Goal: Task Accomplishment & Management: Use online tool/utility

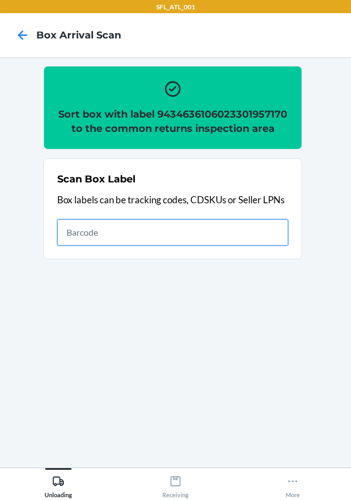
click at [251, 246] on input "text" at bounding box center [172, 232] width 231 height 26
type input "420302599434636106023304382023"
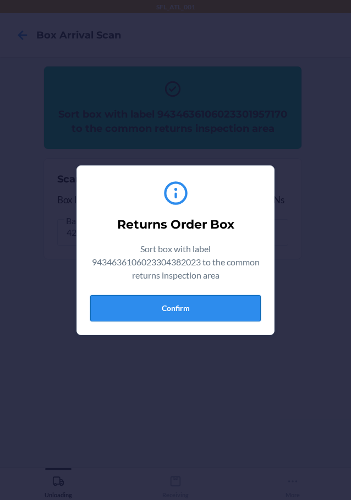
click at [217, 306] on button "Confirm" at bounding box center [175, 308] width 170 height 26
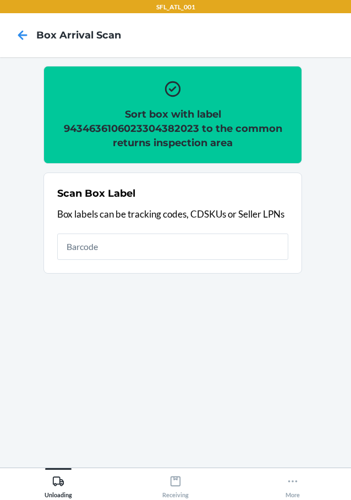
drag, startPoint x: 289, startPoint y: 238, endPoint x: 346, endPoint y: 313, distance: 94.3
click at [295, 247] on section "Scan Box Label Box labels can be tracking codes, CDSKUs or Seller LPNs" at bounding box center [172, 223] width 258 height 101
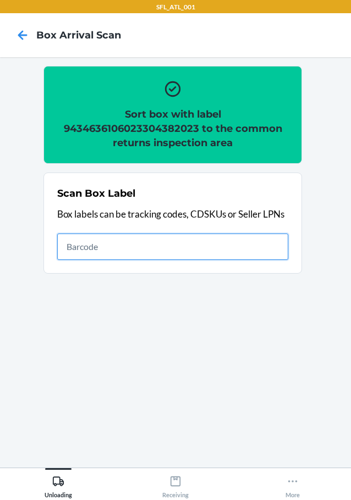
click at [205, 250] on input "text" at bounding box center [172, 247] width 231 height 26
type input "9434636106023303786228"
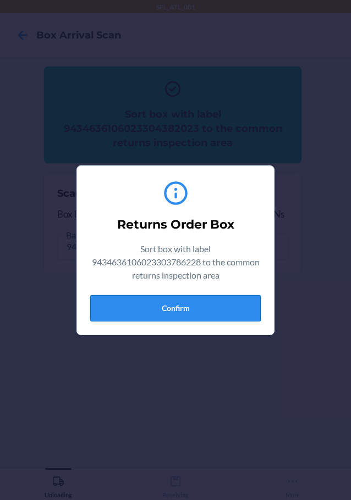
click at [174, 303] on button "Confirm" at bounding box center [175, 308] width 170 height 26
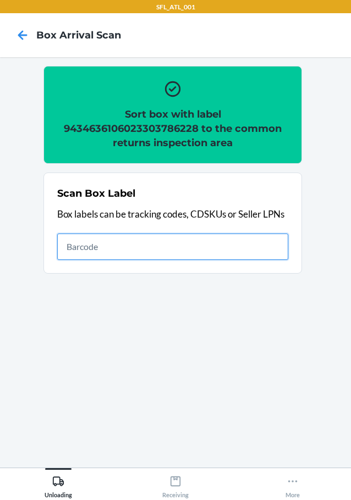
click at [199, 244] on input "text" at bounding box center [172, 247] width 231 height 26
type input "420302599434636106023303965982"
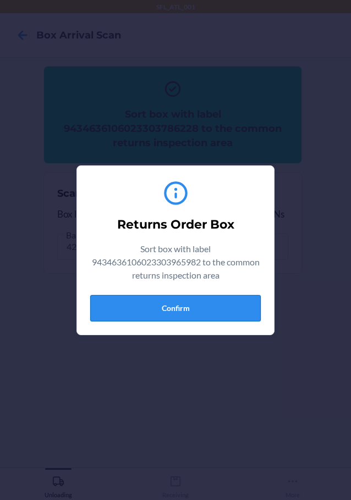
click at [229, 296] on button "Confirm" at bounding box center [175, 308] width 170 height 26
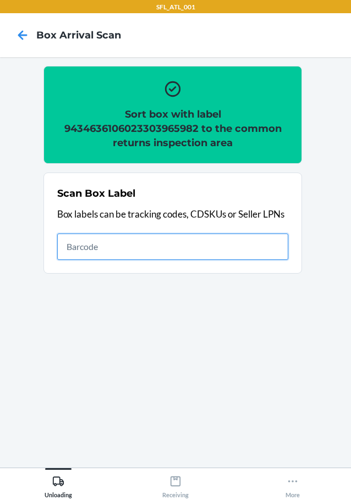
click at [270, 239] on input "text" at bounding box center [172, 247] width 231 height 26
type input "420302599434636106023304517784"
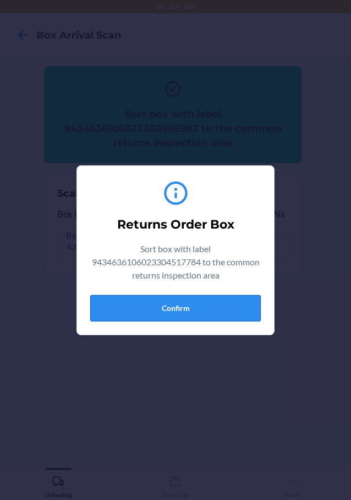
click at [214, 307] on button "Confirm" at bounding box center [175, 308] width 170 height 26
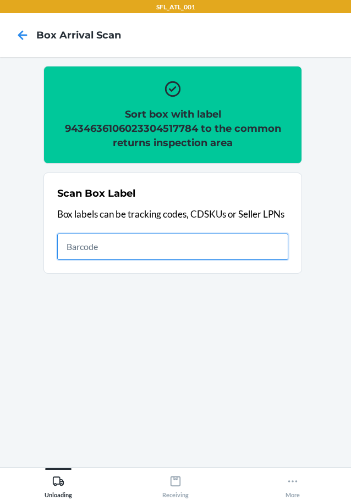
click at [275, 243] on input "text" at bounding box center [172, 247] width 231 height 26
type input "420302599434636106023304517784"
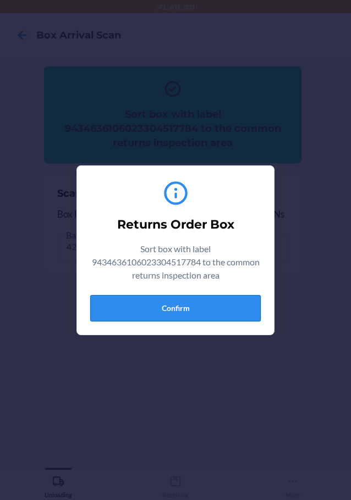
click at [216, 296] on button "Confirm" at bounding box center [175, 308] width 170 height 26
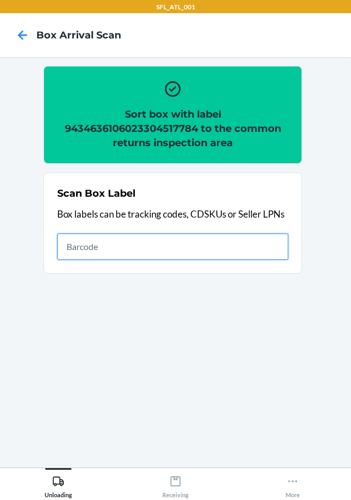
click at [233, 240] on input "text" at bounding box center [172, 247] width 231 height 26
type input "420302599434636106023304110589"
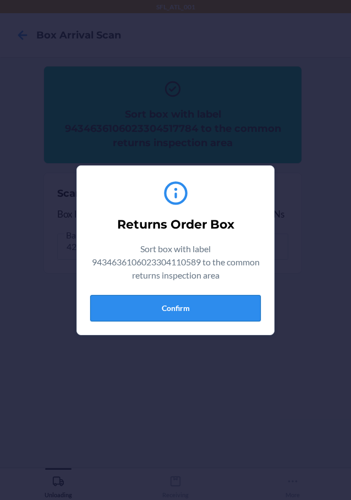
click at [230, 308] on button "Confirm" at bounding box center [175, 308] width 170 height 26
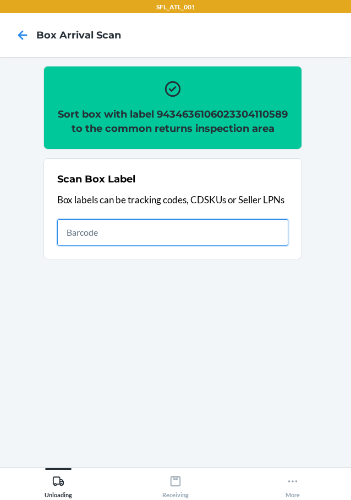
click at [266, 246] on input "text" at bounding box center [172, 232] width 231 height 26
type input "420302599434636106023303930225"
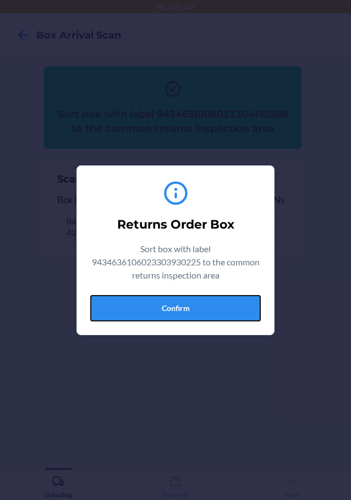
drag, startPoint x: 229, startPoint y: 305, endPoint x: 283, endPoint y: 302, distance: 54.0
click at [245, 305] on button "Confirm" at bounding box center [175, 308] width 170 height 26
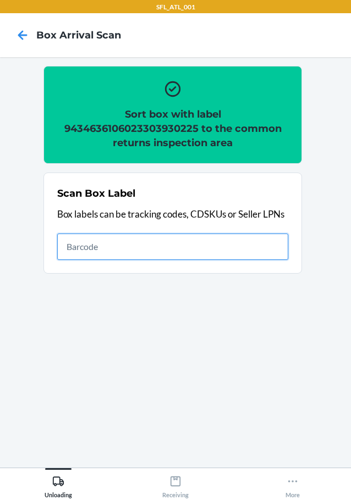
click at [245, 243] on input "text" at bounding box center [172, 247] width 231 height 26
type input "420302599434636106023304824400"
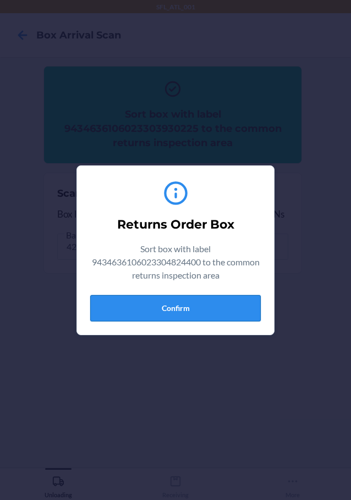
click at [229, 301] on button "Confirm" at bounding box center [175, 308] width 170 height 26
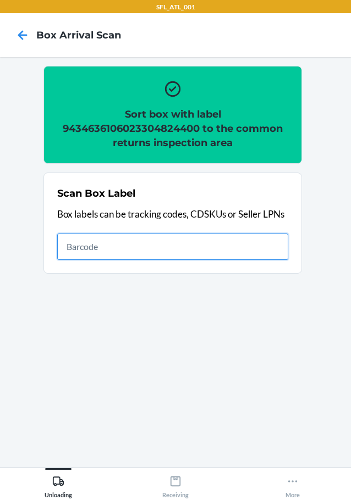
click at [268, 251] on input "text" at bounding box center [172, 247] width 231 height 26
type input "420302599434636106023304350541"
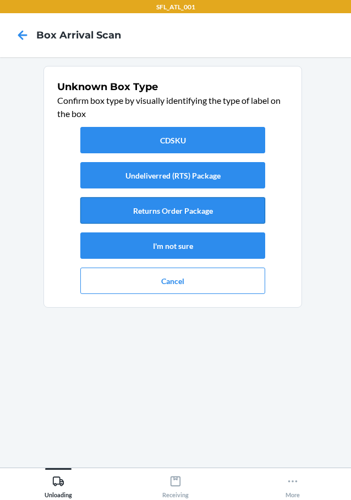
click at [229, 205] on button "Returns Order Package" at bounding box center [172, 210] width 185 height 26
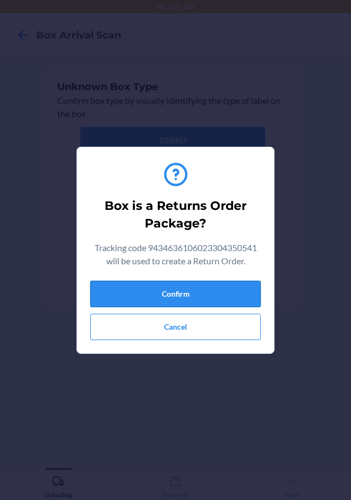
click at [233, 293] on button "Confirm" at bounding box center [175, 294] width 170 height 26
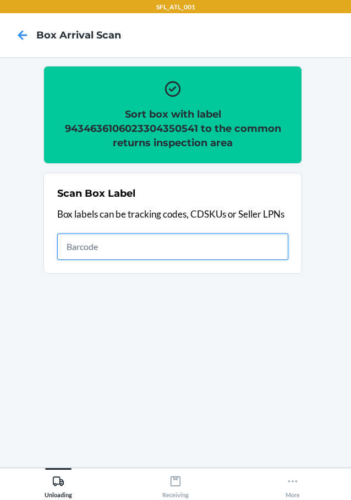
click at [241, 251] on input "text" at bounding box center [172, 247] width 231 height 26
type input "420302599434636106023302122003"
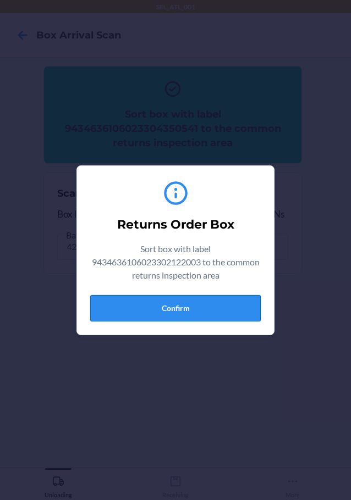
click at [210, 303] on button "Confirm" at bounding box center [175, 308] width 170 height 26
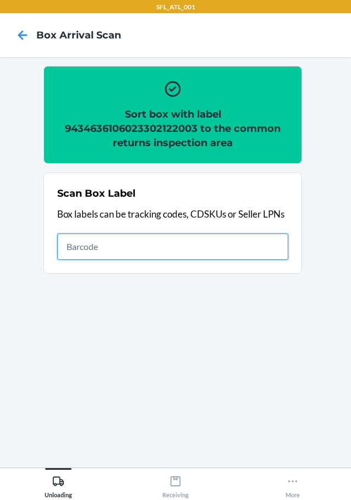
click at [279, 246] on input "text" at bounding box center [172, 247] width 231 height 26
type input "420302599434636106023304392091"
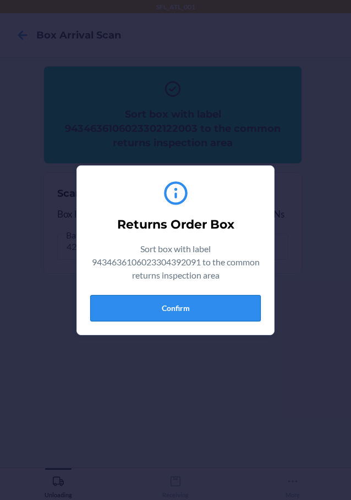
click at [216, 304] on button "Confirm" at bounding box center [175, 308] width 170 height 26
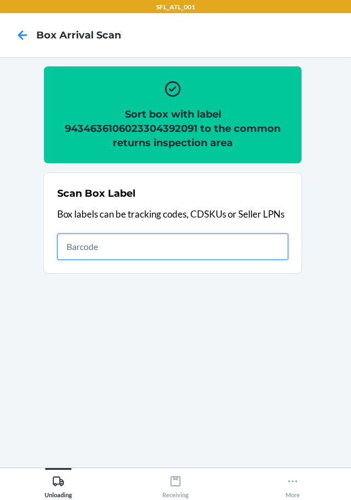
click at [190, 247] on input "text" at bounding box center [172, 247] width 231 height 26
type input "420302599434636106023304449702"
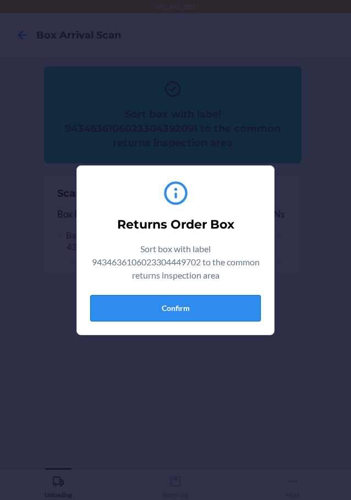
click at [221, 310] on button "Confirm" at bounding box center [175, 308] width 170 height 26
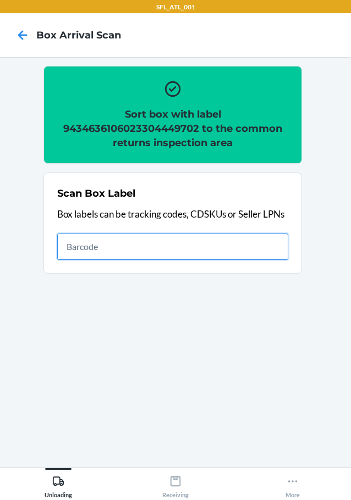
click at [256, 237] on input "text" at bounding box center [172, 247] width 231 height 26
type input "420302599434636106023303193927"
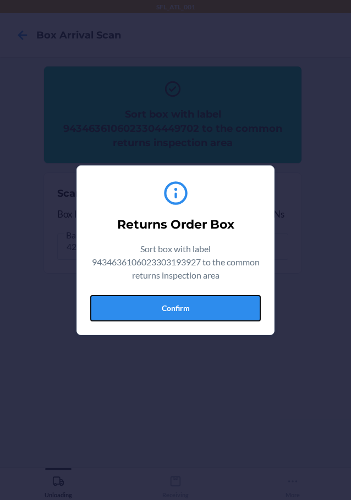
drag, startPoint x: 242, startPoint y: 305, endPoint x: 343, endPoint y: 312, distance: 100.9
click at [288, 315] on div "Returns Order Box Sort box with label 9434636106023303193927 to the common retu…" at bounding box center [175, 250] width 351 height 500
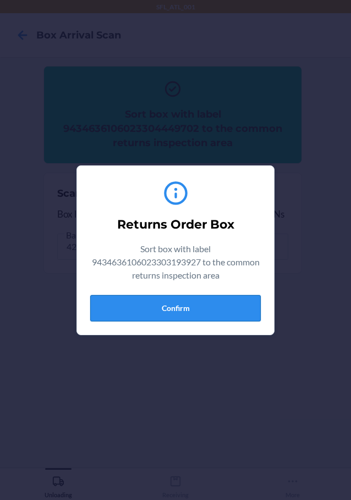
click at [235, 316] on button "Confirm" at bounding box center [175, 308] width 170 height 26
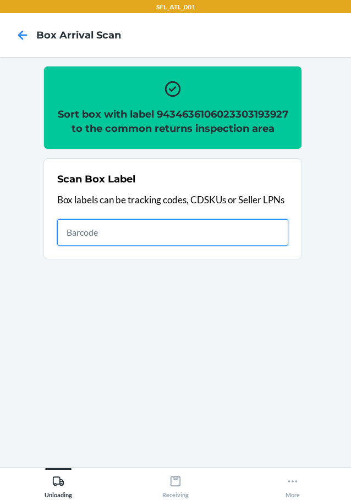
click at [219, 241] on input "text" at bounding box center [172, 232] width 231 height 26
type input "4203012236229401911206194862884638"
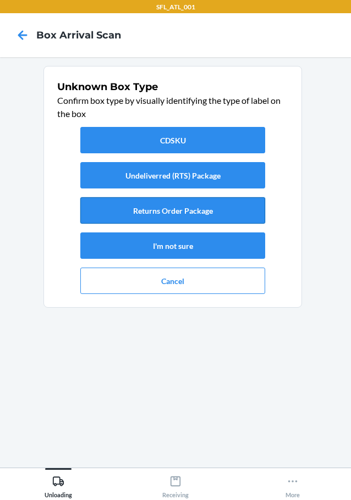
click at [217, 205] on button "Returns Order Package" at bounding box center [172, 210] width 185 height 26
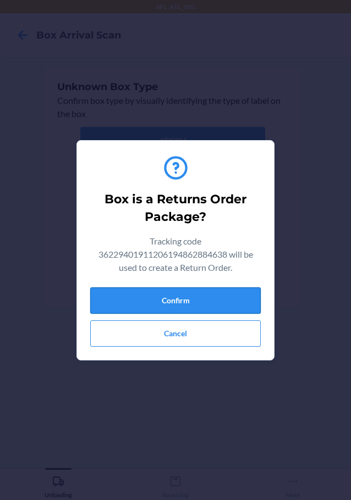
click at [224, 295] on button "Confirm" at bounding box center [175, 301] width 170 height 26
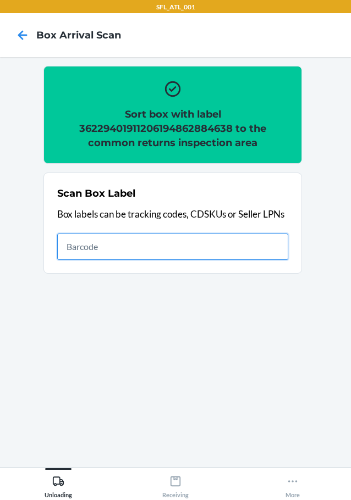
click at [228, 249] on input "text" at bounding box center [172, 247] width 231 height 26
click at [155, 246] on input "text" at bounding box center [172, 247] width 231 height 26
type input "420302599434636106023304991447"
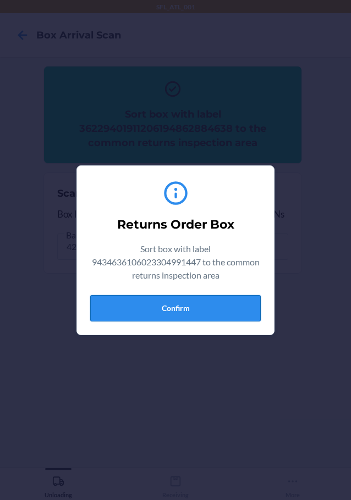
click at [194, 301] on button "Confirm" at bounding box center [175, 308] width 170 height 26
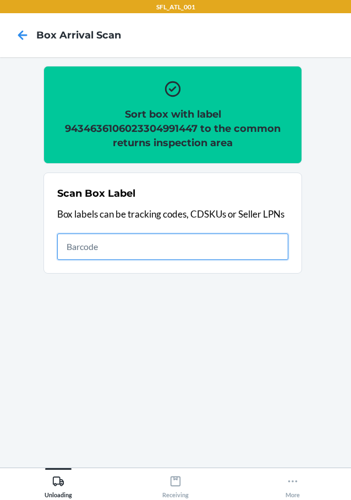
click at [246, 251] on input "text" at bounding box center [172, 247] width 231 height 26
click at [229, 249] on input "text" at bounding box center [172, 247] width 231 height 26
type input "420302599434636106023304505842"
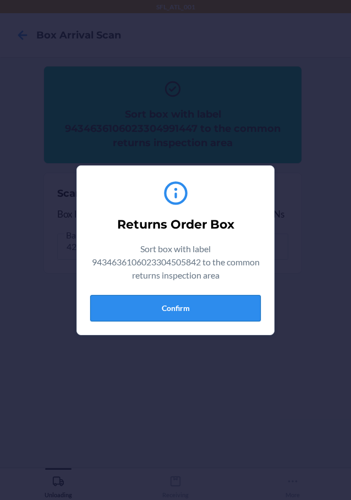
click at [228, 309] on button "Confirm" at bounding box center [175, 308] width 170 height 26
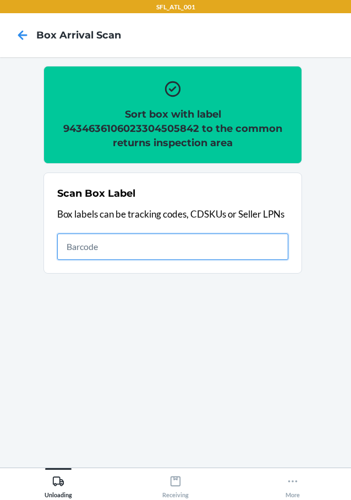
click at [250, 243] on input "text" at bounding box center [172, 247] width 231 height 26
type input "420302599434636106023303621932"
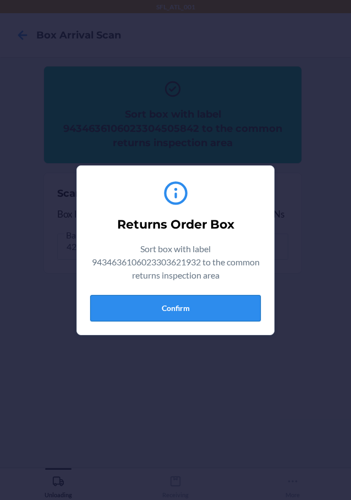
click at [223, 305] on button "Confirm" at bounding box center [175, 308] width 170 height 26
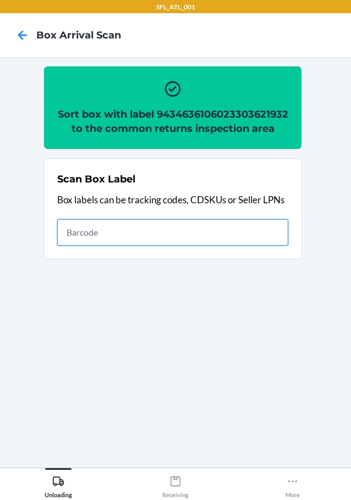
click at [212, 246] on input "text" at bounding box center [172, 232] width 231 height 26
type input "420302599434636106023302311100"
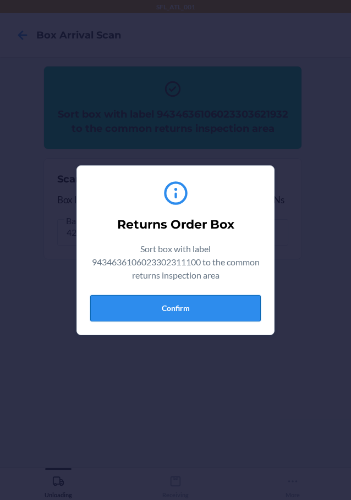
click at [223, 305] on button "Confirm" at bounding box center [175, 308] width 170 height 26
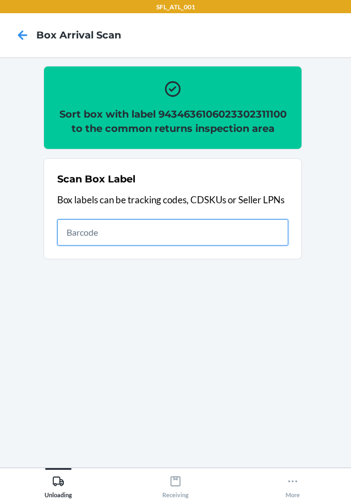
drag, startPoint x: 254, startPoint y: 238, endPoint x: 270, endPoint y: 234, distance: 16.5
click at [267, 234] on input "text" at bounding box center [172, 232] width 231 height 26
type input "420302599434636106023304895554"
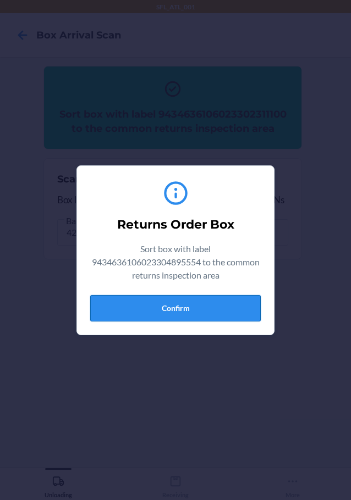
click at [211, 311] on button "Confirm" at bounding box center [175, 308] width 170 height 26
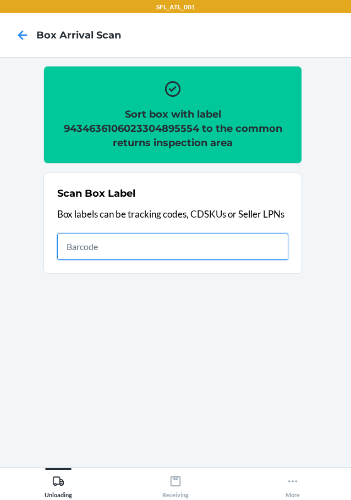
click at [250, 243] on input "text" at bounding box center [172, 247] width 231 height 26
type input "420302599434636106023304616395"
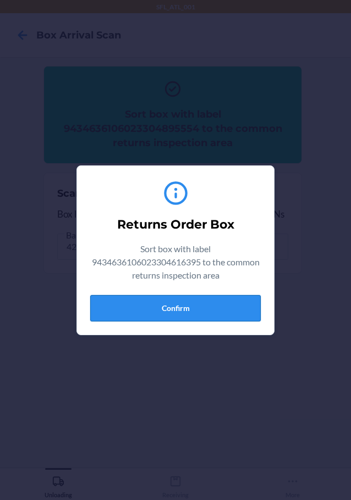
click at [217, 302] on button "Confirm" at bounding box center [175, 308] width 170 height 26
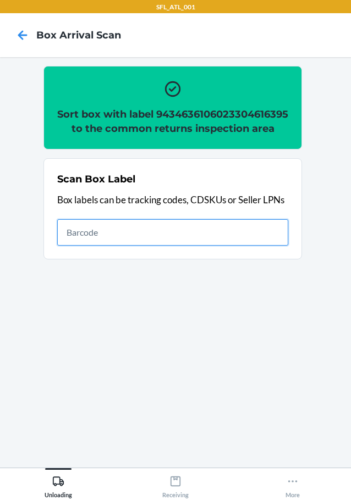
click at [216, 246] on input "text" at bounding box center [172, 232] width 231 height 26
type input "420302599434636106023304616395"
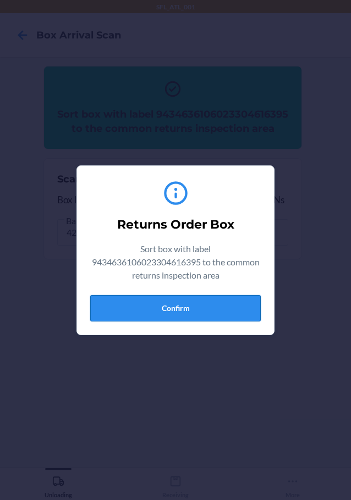
click at [177, 310] on button "Confirm" at bounding box center [175, 308] width 170 height 26
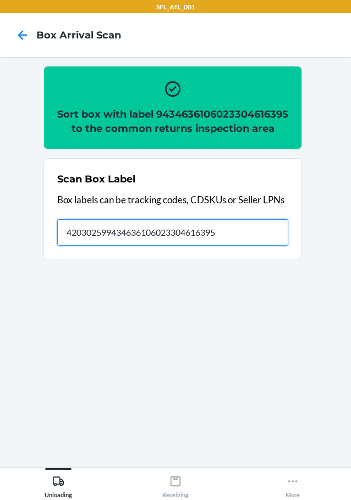
type input "420302599434636106023304616395"
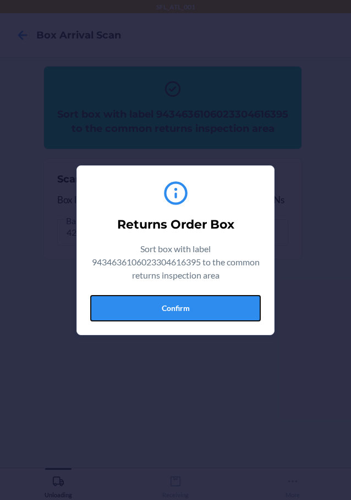
drag, startPoint x: 241, startPoint y: 308, endPoint x: 294, endPoint y: 304, distance: 52.9
click at [247, 308] on button "Confirm" at bounding box center [175, 308] width 170 height 26
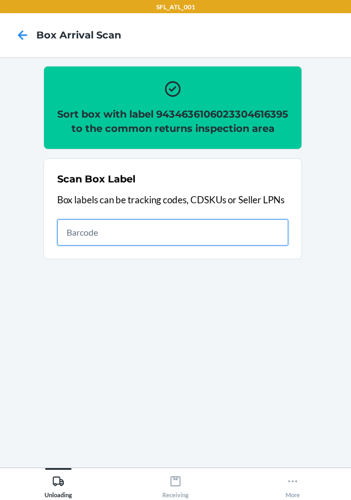
click at [245, 243] on input "text" at bounding box center [172, 232] width 231 height 26
type input "420302599434636106023304929198"
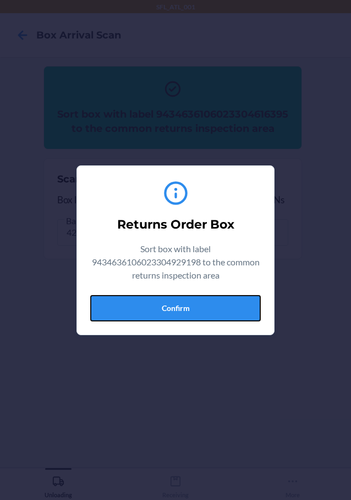
drag, startPoint x: 231, startPoint y: 307, endPoint x: 332, endPoint y: 318, distance: 101.2
click at [288, 313] on div "Returns Order Box Sort box with label 9434636106023304929198 to the common retu…" at bounding box center [175, 250] width 351 height 500
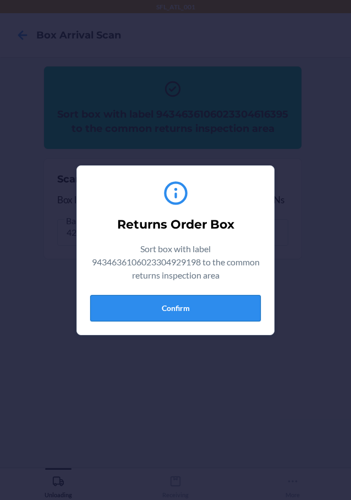
click at [236, 312] on button "Confirm" at bounding box center [175, 308] width 170 height 26
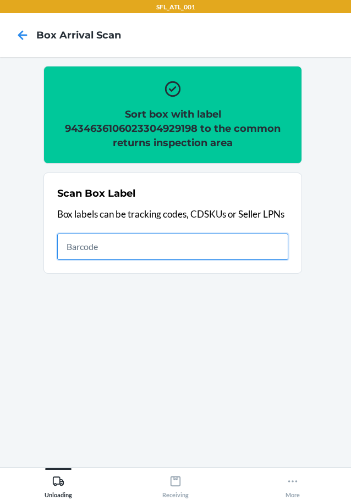
click at [216, 245] on input "text" at bounding box center [172, 247] width 231 height 26
type input "420302599434636106023304556851"
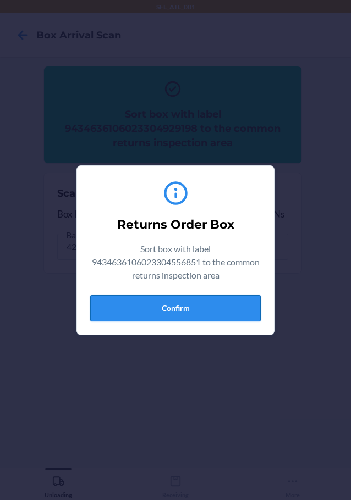
click at [208, 310] on button "Confirm" at bounding box center [175, 308] width 170 height 26
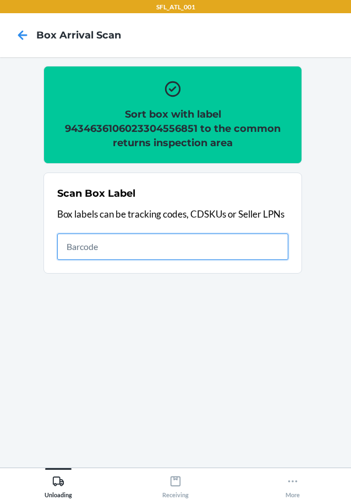
click at [256, 250] on input "text" at bounding box center [172, 247] width 231 height 26
type input "420302599434636106023304197047"
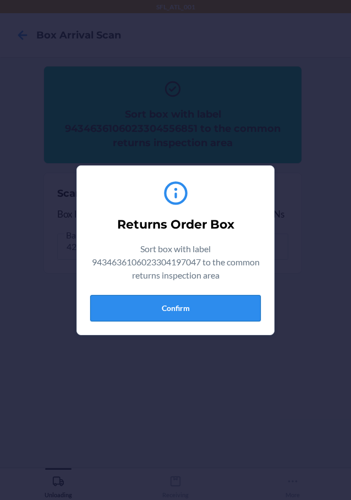
click at [236, 299] on button "Confirm" at bounding box center [175, 308] width 170 height 26
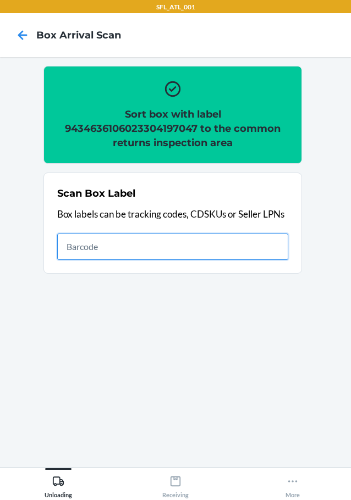
click at [205, 249] on input "text" at bounding box center [172, 247] width 231 height 26
type input "420302599434636106023303809682"
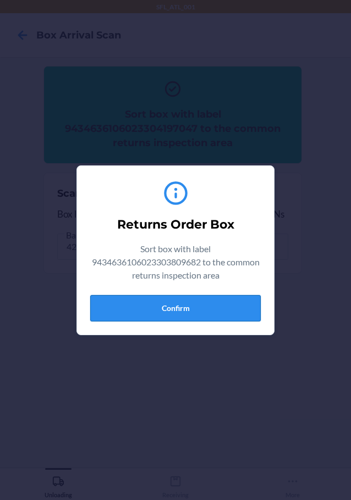
click at [211, 310] on button "Confirm" at bounding box center [175, 308] width 170 height 26
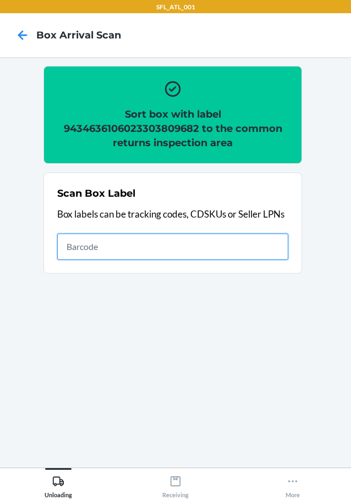
click at [230, 245] on input "text" at bounding box center [172, 247] width 231 height 26
type input "420302599434636106023303809682"
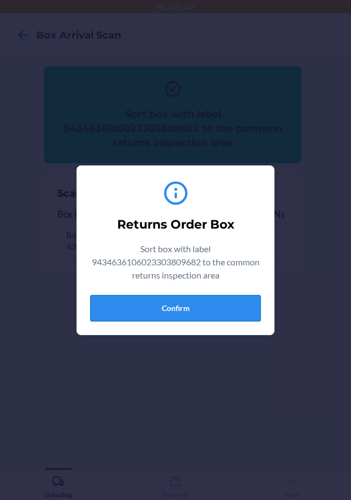
click at [194, 314] on button "Confirm" at bounding box center [175, 308] width 170 height 26
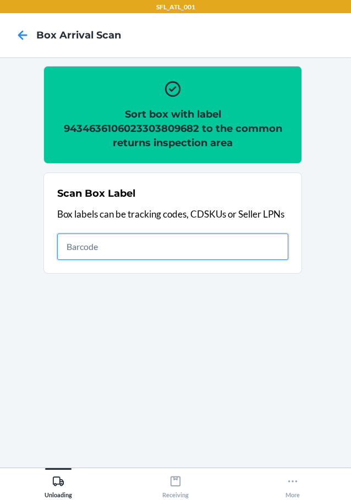
click at [252, 251] on input "text" at bounding box center [172, 247] width 231 height 26
type input "420302599434636106023303809231"
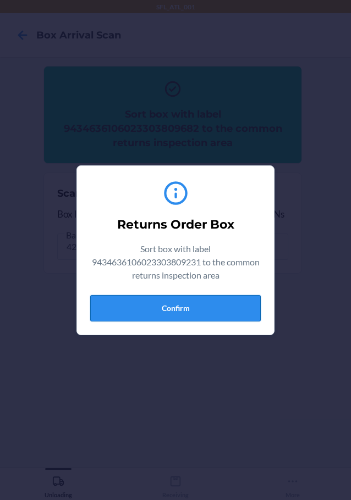
click at [197, 313] on button "Confirm" at bounding box center [175, 308] width 170 height 26
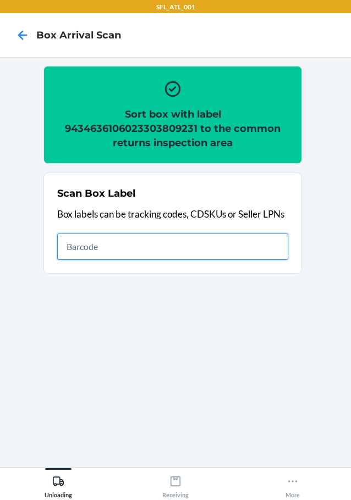
click at [201, 248] on input "text" at bounding box center [172, 247] width 231 height 26
type input "420302599434636106023304395894"
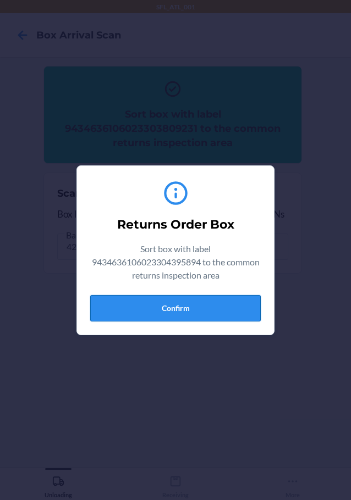
click at [241, 306] on button "Confirm" at bounding box center [175, 308] width 170 height 26
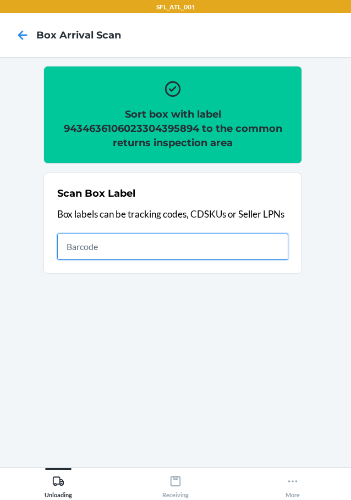
click at [251, 247] on input "text" at bounding box center [172, 247] width 231 height 26
type input "420302599434636106023302202866"
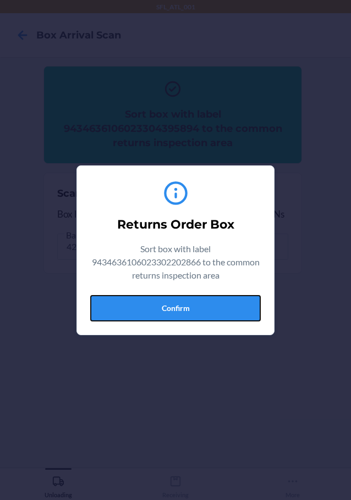
drag, startPoint x: 233, startPoint y: 306, endPoint x: 349, endPoint y: 313, distance: 116.3
click at [252, 306] on button "Confirm" at bounding box center [175, 308] width 170 height 26
